Goal: Check status: Check status

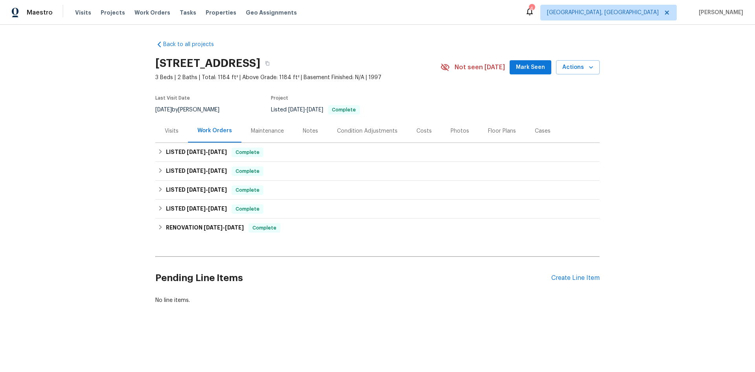
click at [171, 134] on div "Visits" at bounding box center [172, 131] width 14 height 8
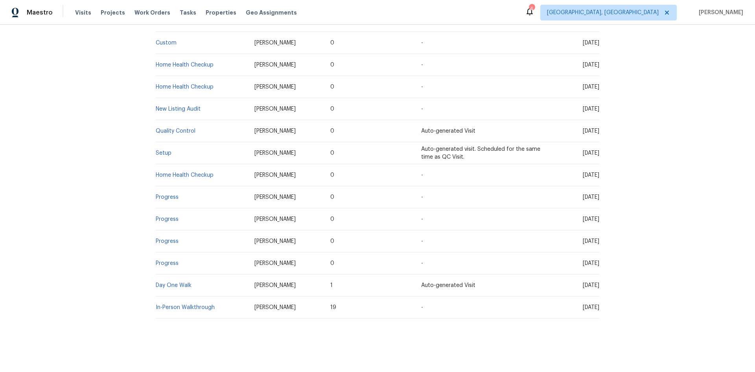
scroll to position [495, 0]
click at [156, 150] on link "Setup" at bounding box center [164, 153] width 16 height 6
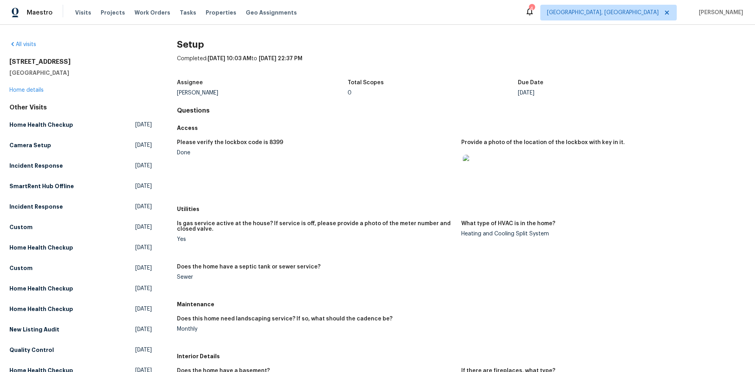
click at [482, 167] on img at bounding box center [475, 167] width 25 height 25
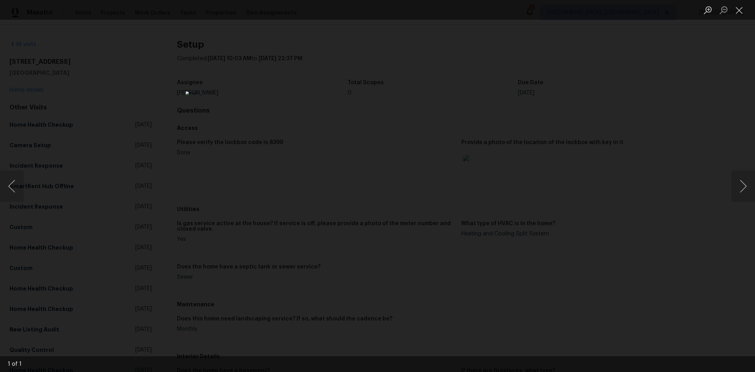
click at [482, 167] on div "Lightbox" at bounding box center [377, 186] width 755 height 372
